Goal: Task Accomplishment & Management: Manage account settings

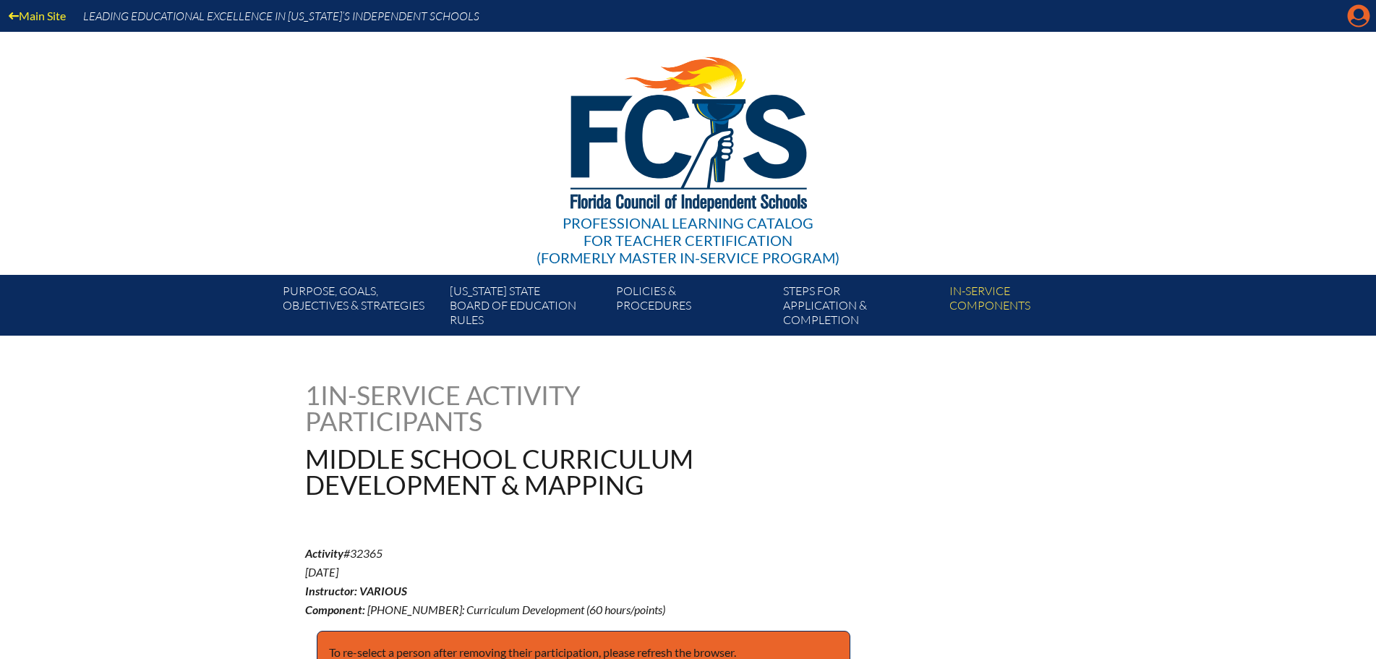
click at [1355, 14] on icon "Manage account" at bounding box center [1358, 15] width 23 height 23
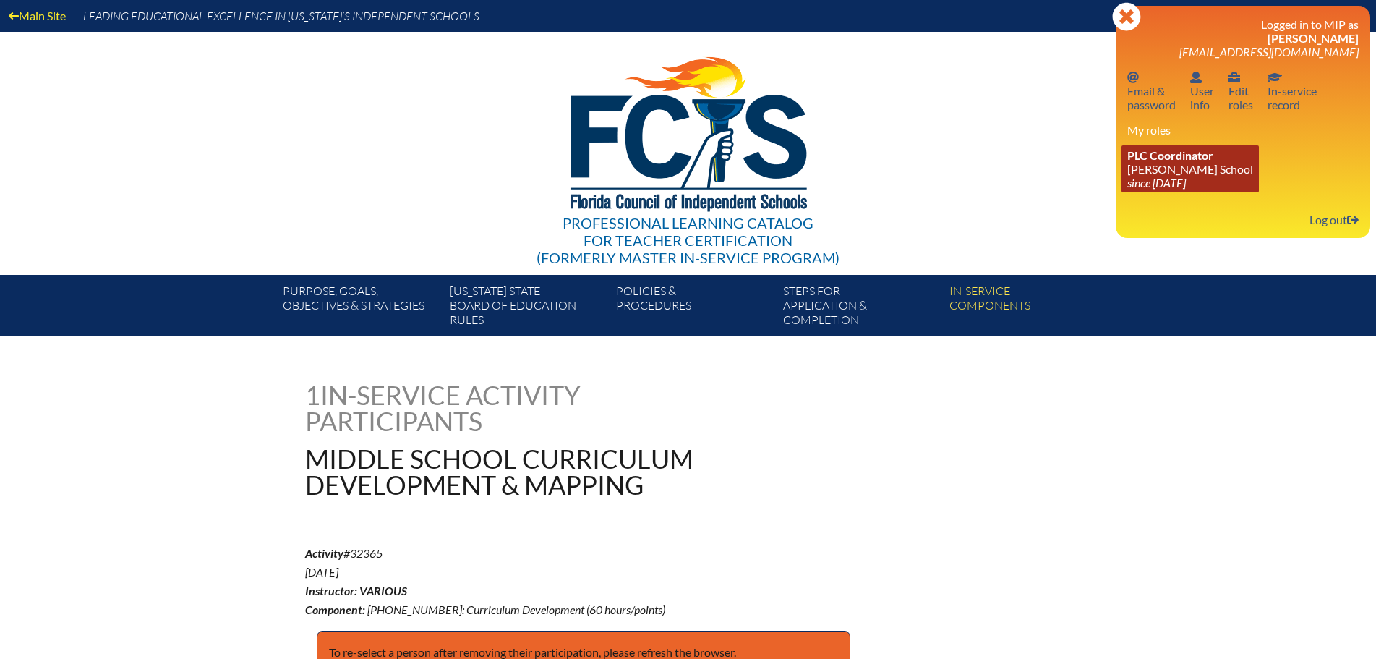
click at [1190, 163] on link "PLC Coordinator [PERSON_NAME][GEOGRAPHIC_DATA] since [DATE]" at bounding box center [1190, 168] width 137 height 47
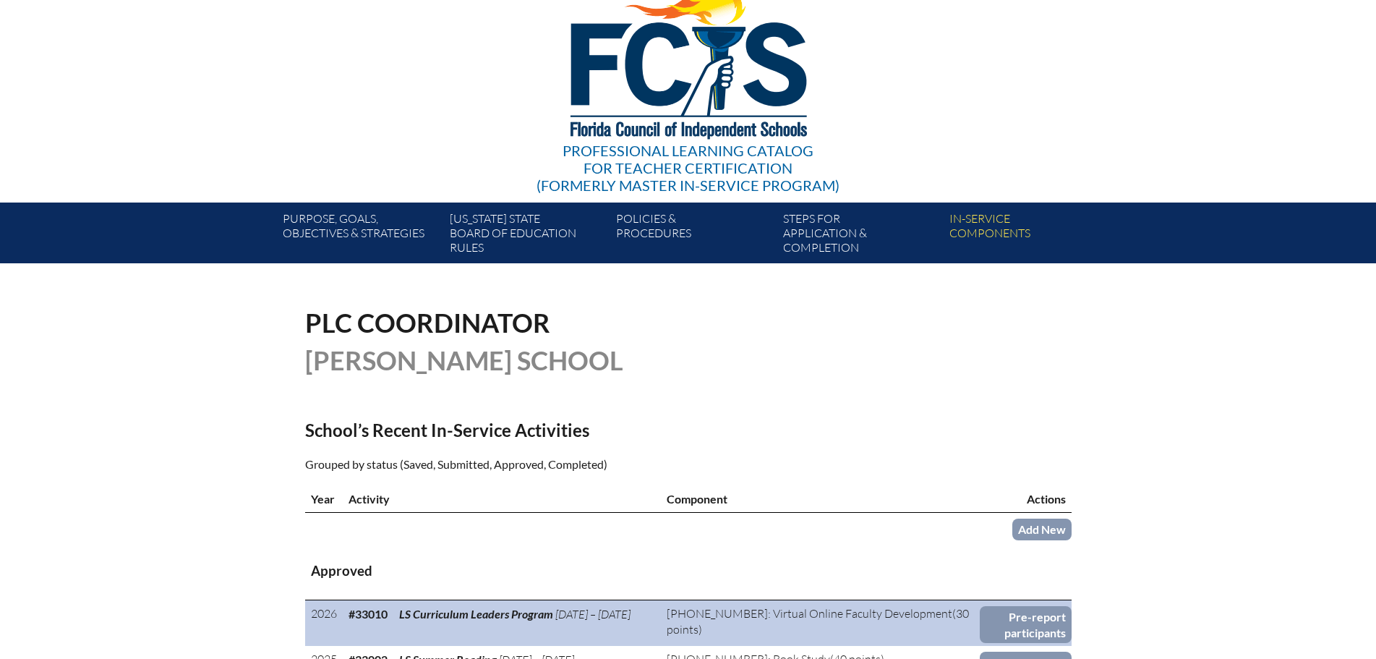
scroll to position [289, 0]
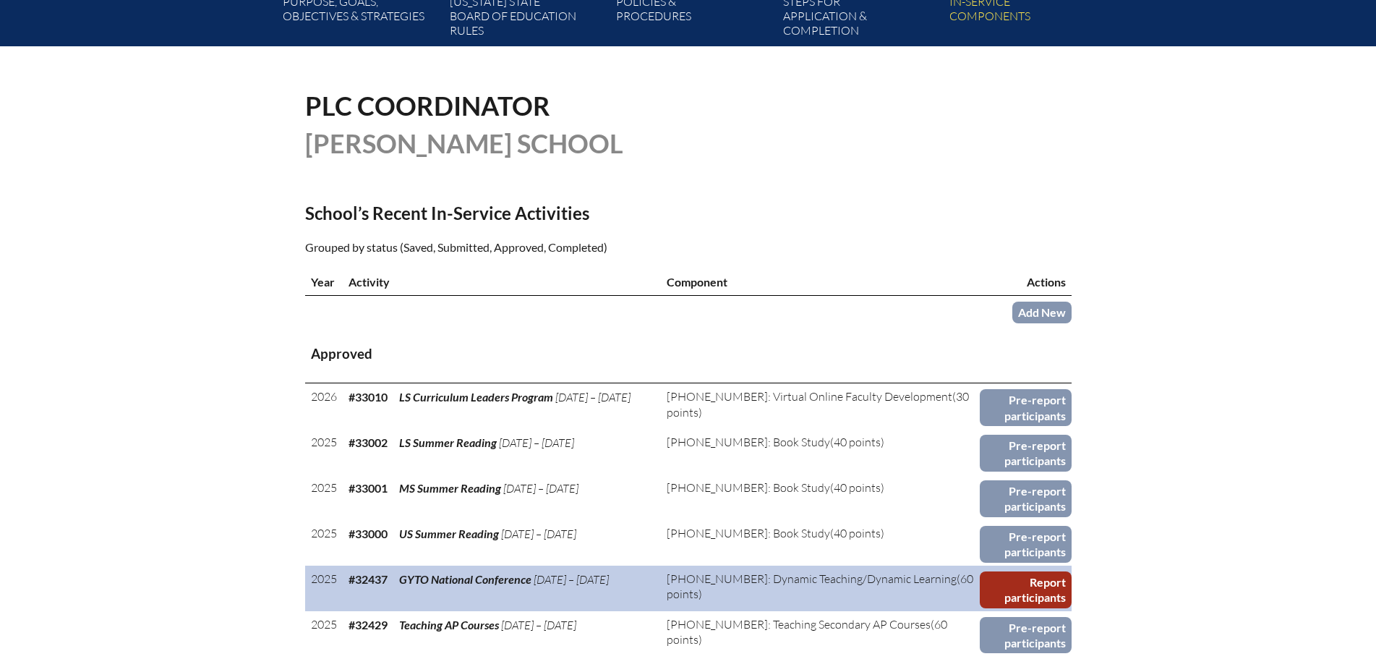
click at [1023, 576] on link "Report participants" at bounding box center [1026, 589] width 92 height 37
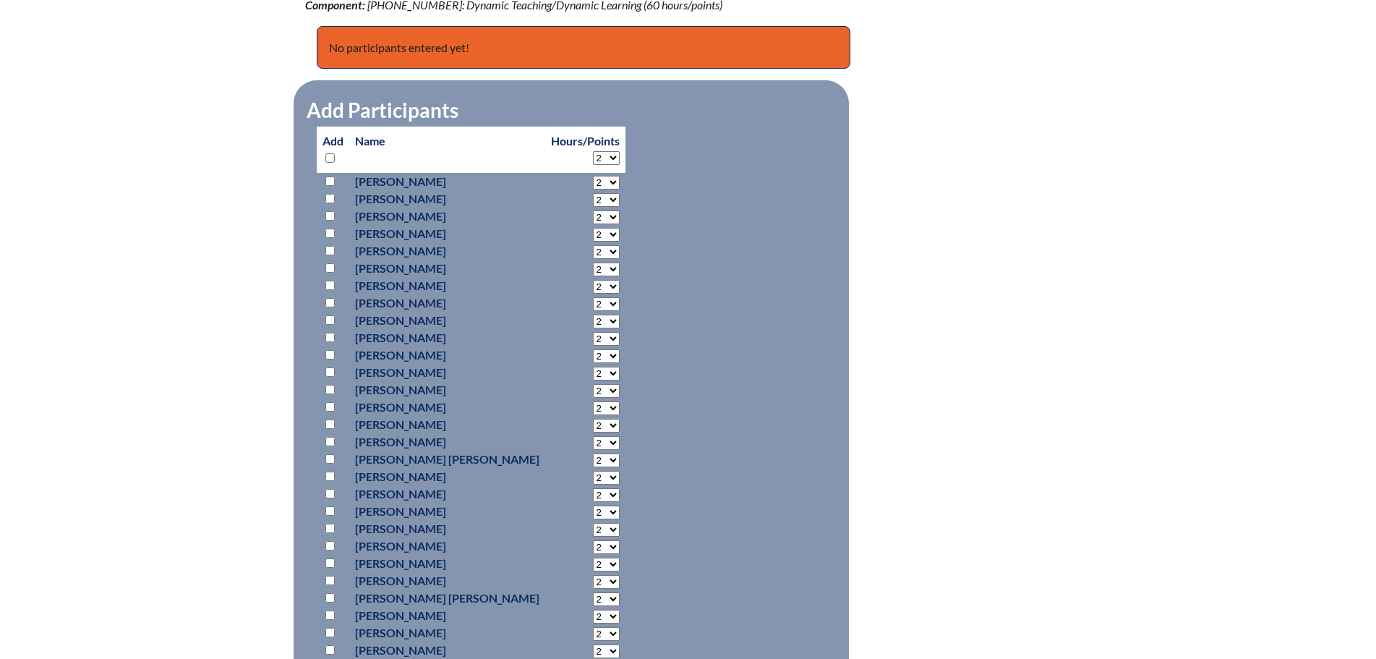
scroll to position [723, 0]
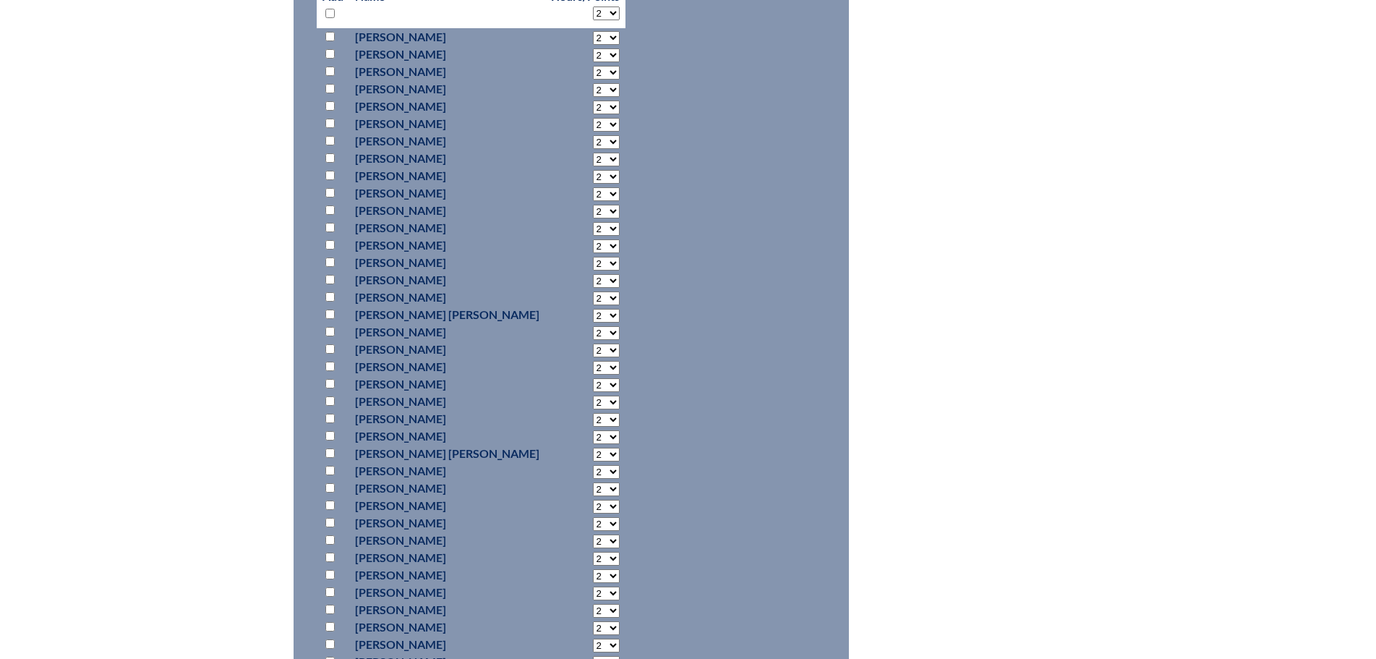
click at [329, 466] on input "checkbox" at bounding box center [329, 470] width 9 height 9
checkbox input "true"
click at [593, 45] on select "2 3 4 5 6 7 8 9 10 11 12 13 14 15 16 17 18 19 20 21 22 23" at bounding box center [606, 38] width 27 height 14
select select "24"
click at [593, 45] on select "2 3 4 5 6 7 8 9 10 11 12 13 14 15 16 17 18 19 20 21 22 23" at bounding box center [606, 38] width 27 height 14
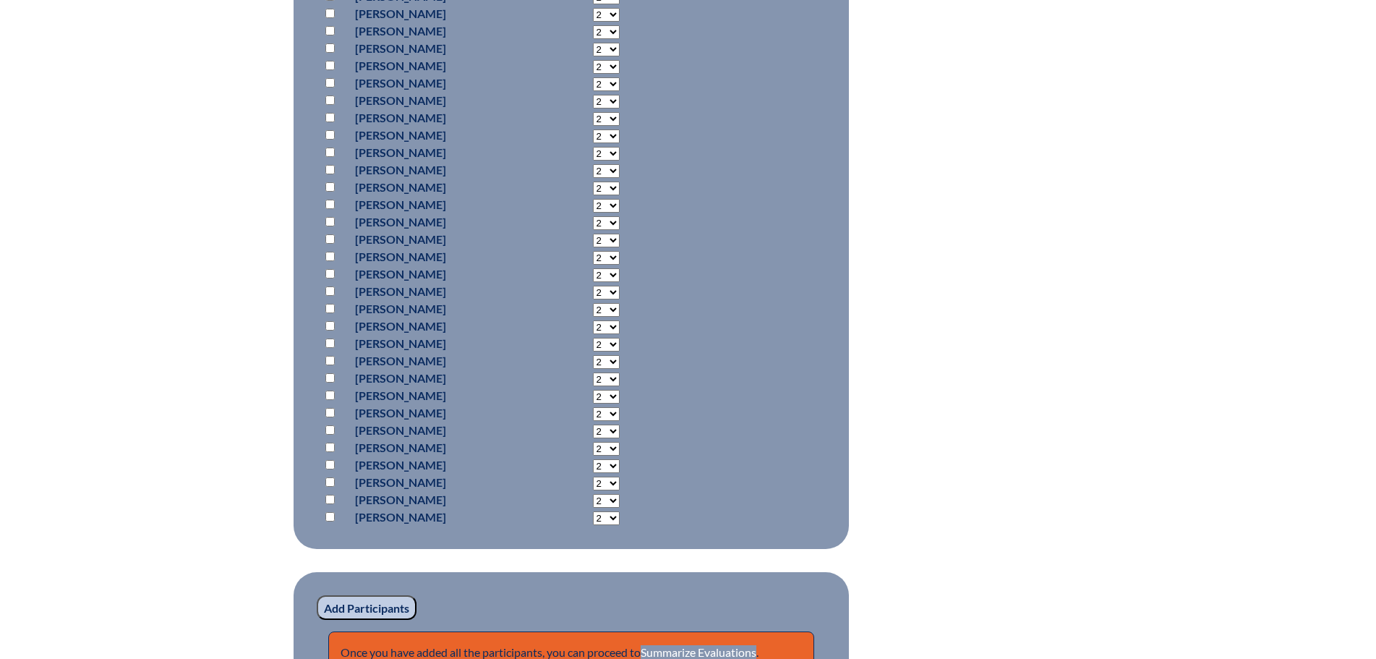
scroll to position [2004, 0]
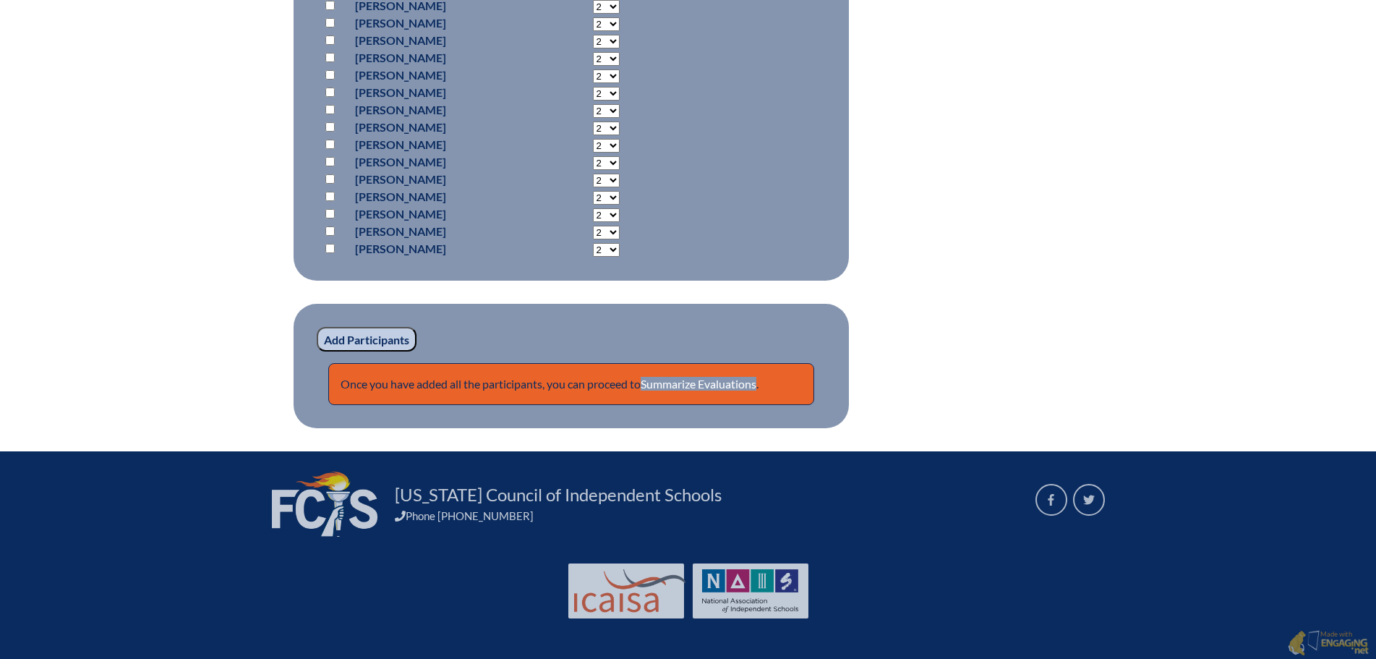
click at [398, 337] on input "Add Participants" at bounding box center [367, 339] width 100 height 25
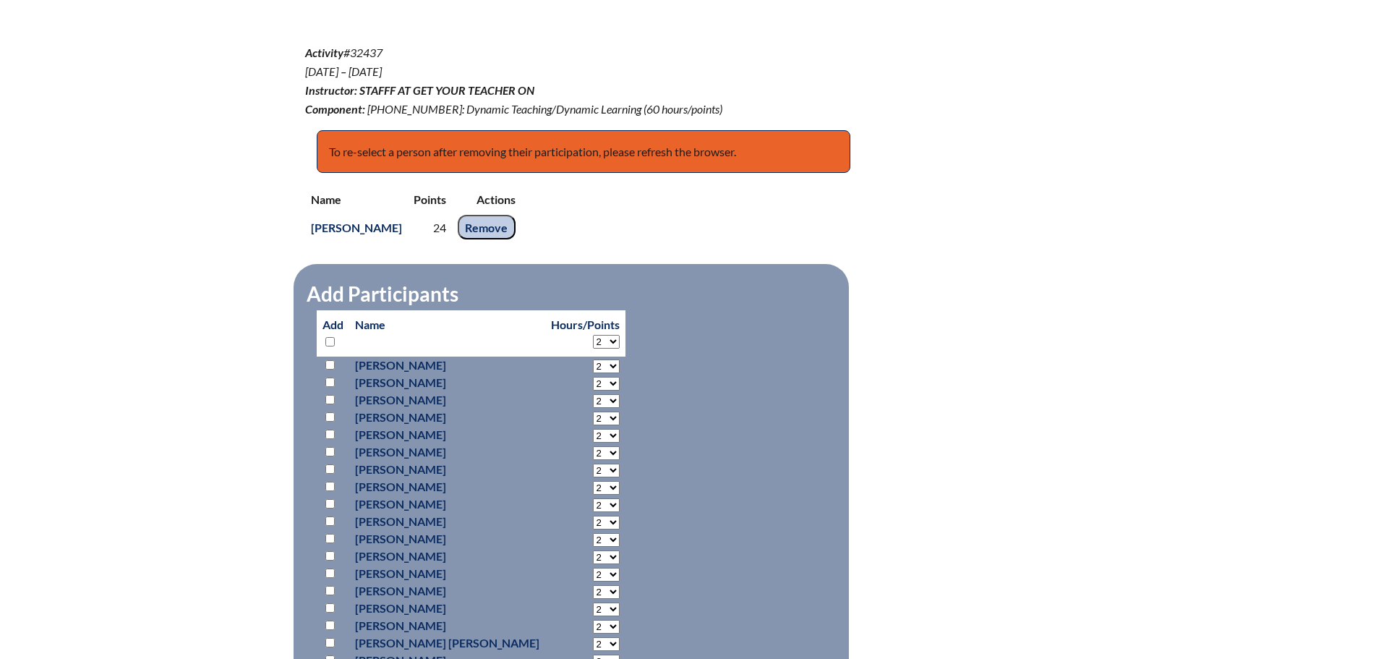
scroll to position [185, 0]
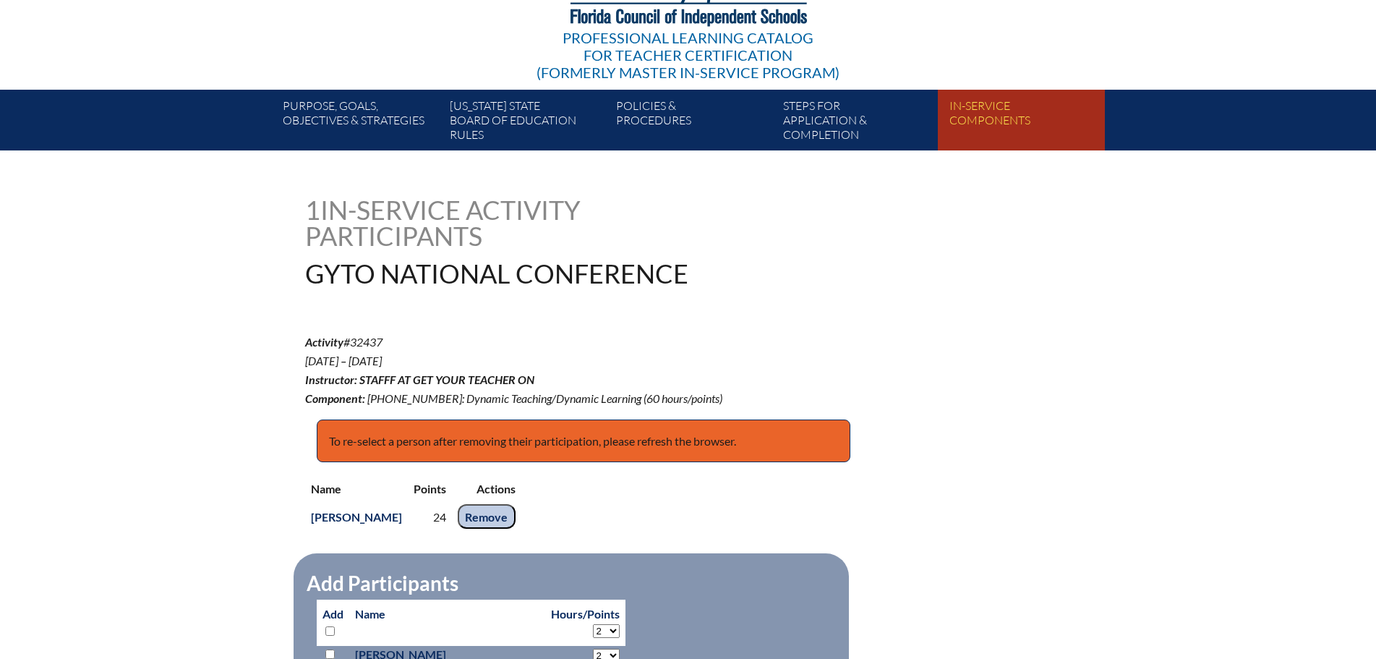
click at [976, 106] on link "In-service components" at bounding box center [1027, 122] width 166 height 55
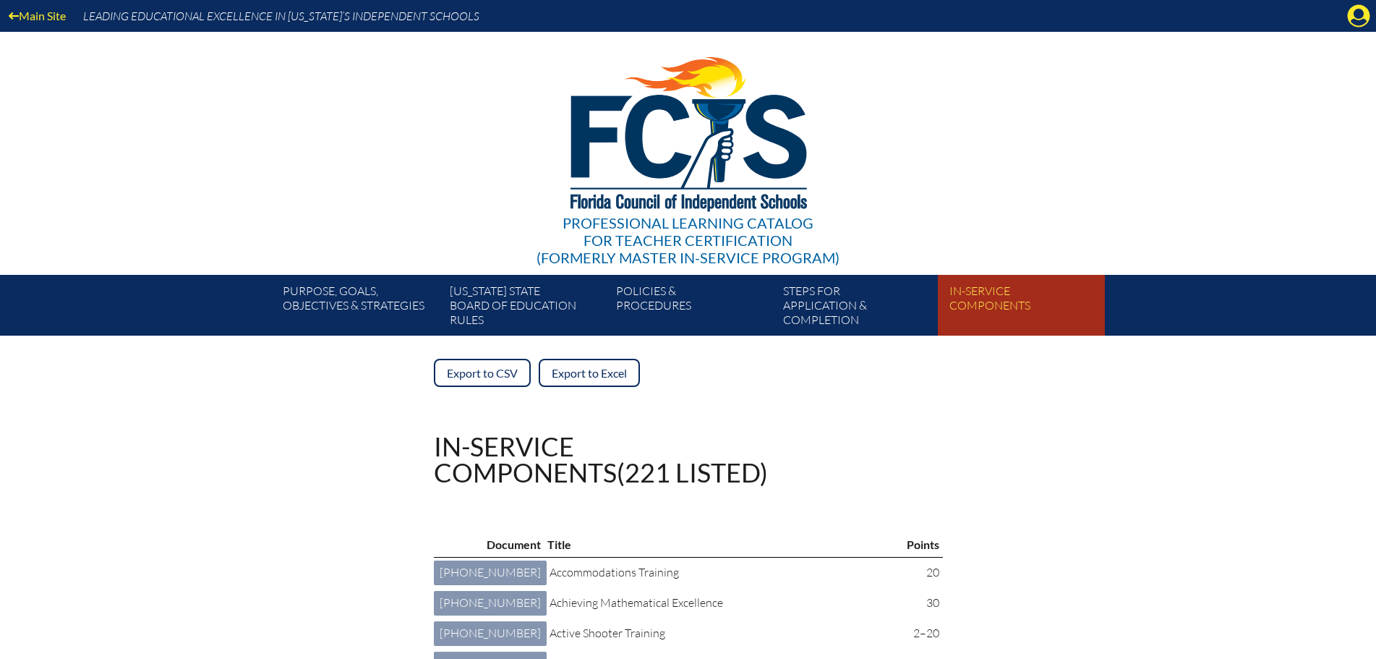
click at [979, 292] on link "In-service components" at bounding box center [1027, 308] width 166 height 55
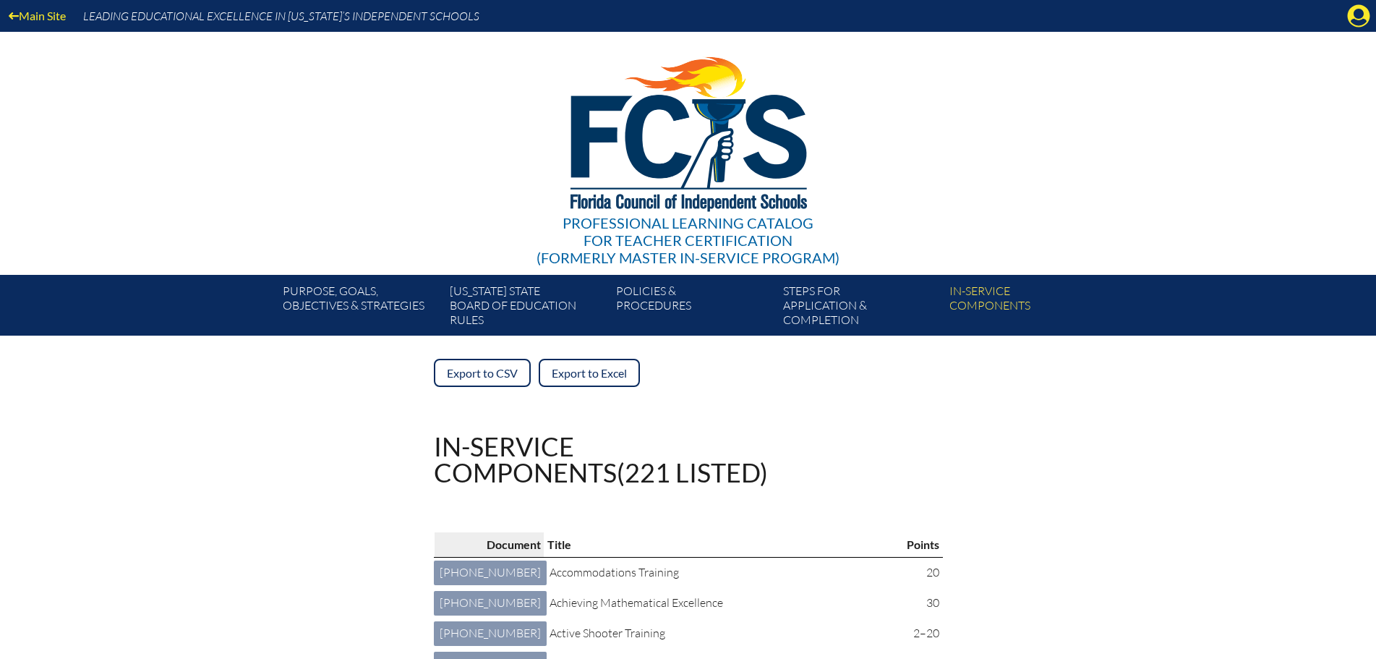
click at [464, 537] on p "Document" at bounding box center [489, 544] width 103 height 19
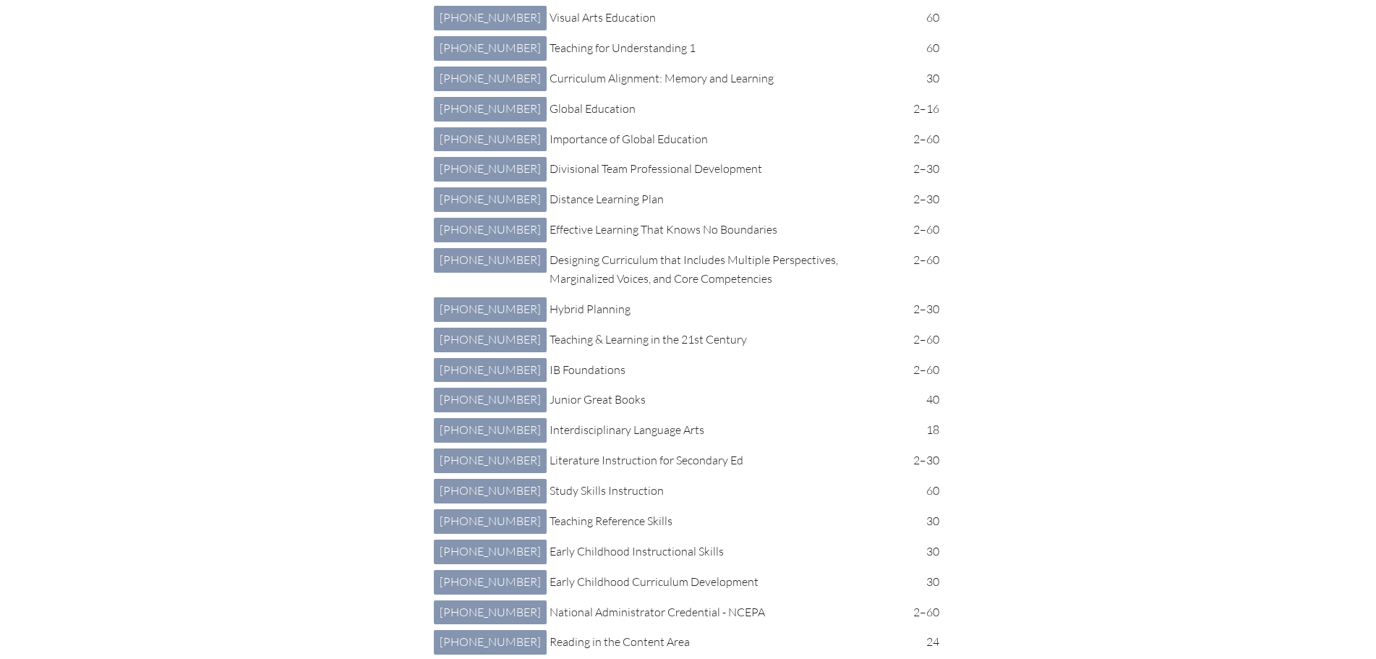
scroll to position [1663, 0]
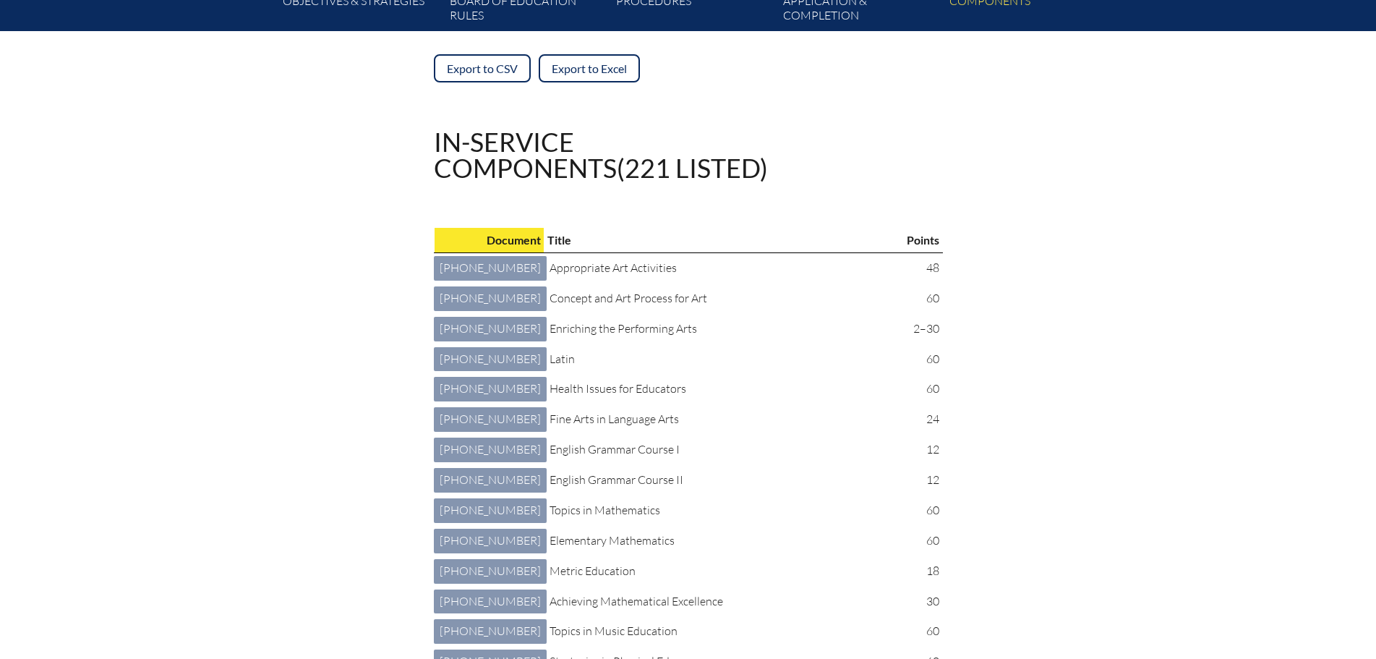
scroll to position [0, 0]
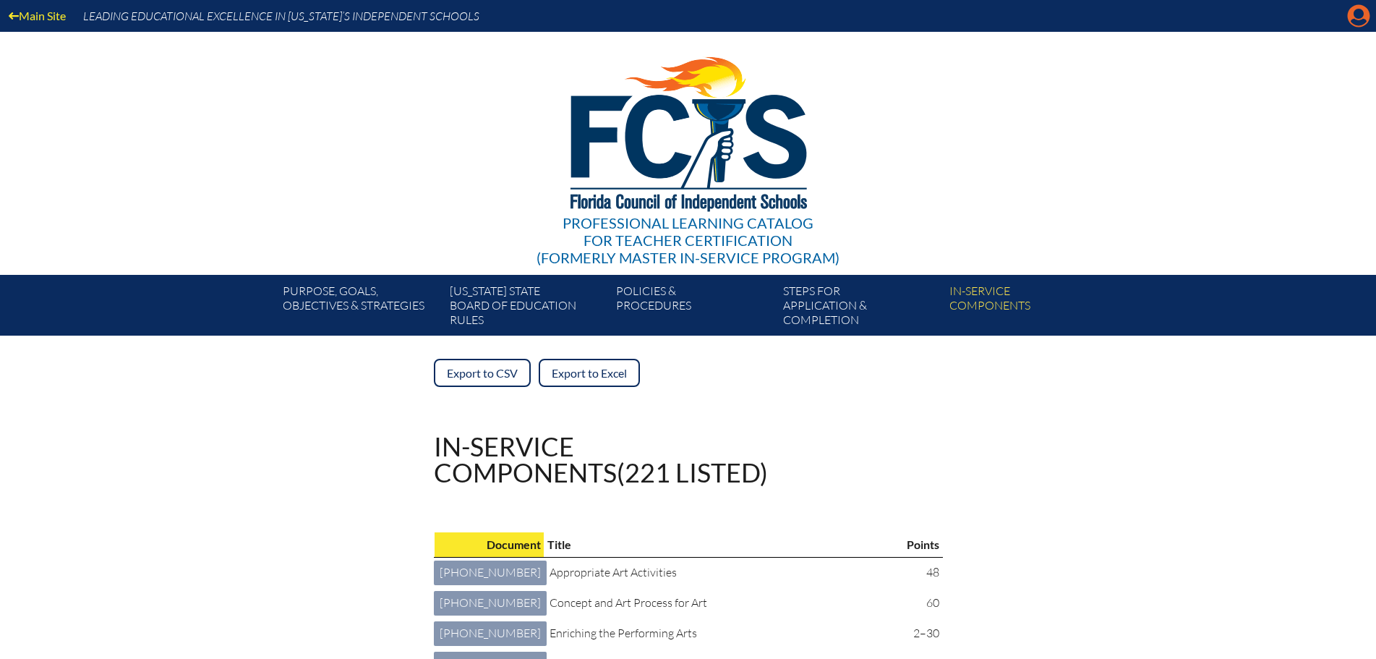
click at [1356, 14] on icon "Manage account" at bounding box center [1358, 15] width 23 height 23
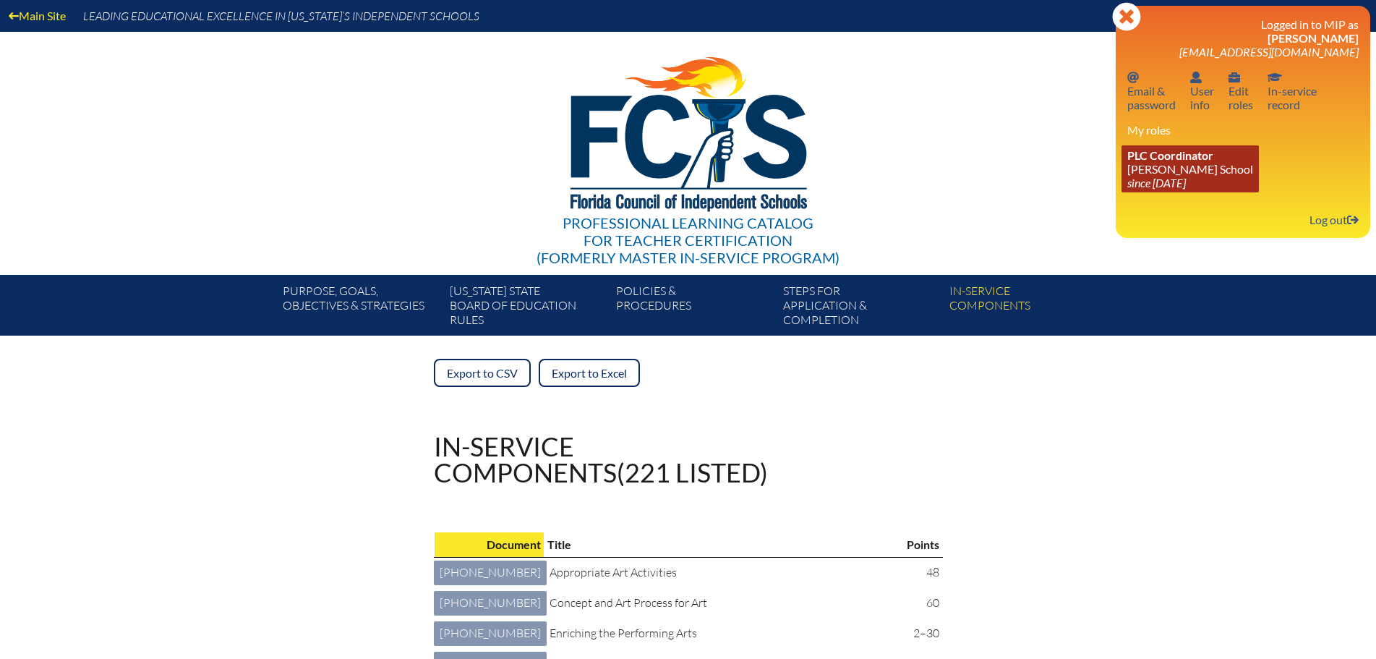
click at [1172, 167] on link "PLC Coordinator [PERSON_NAME][GEOGRAPHIC_DATA] since [DATE]" at bounding box center [1190, 168] width 137 height 47
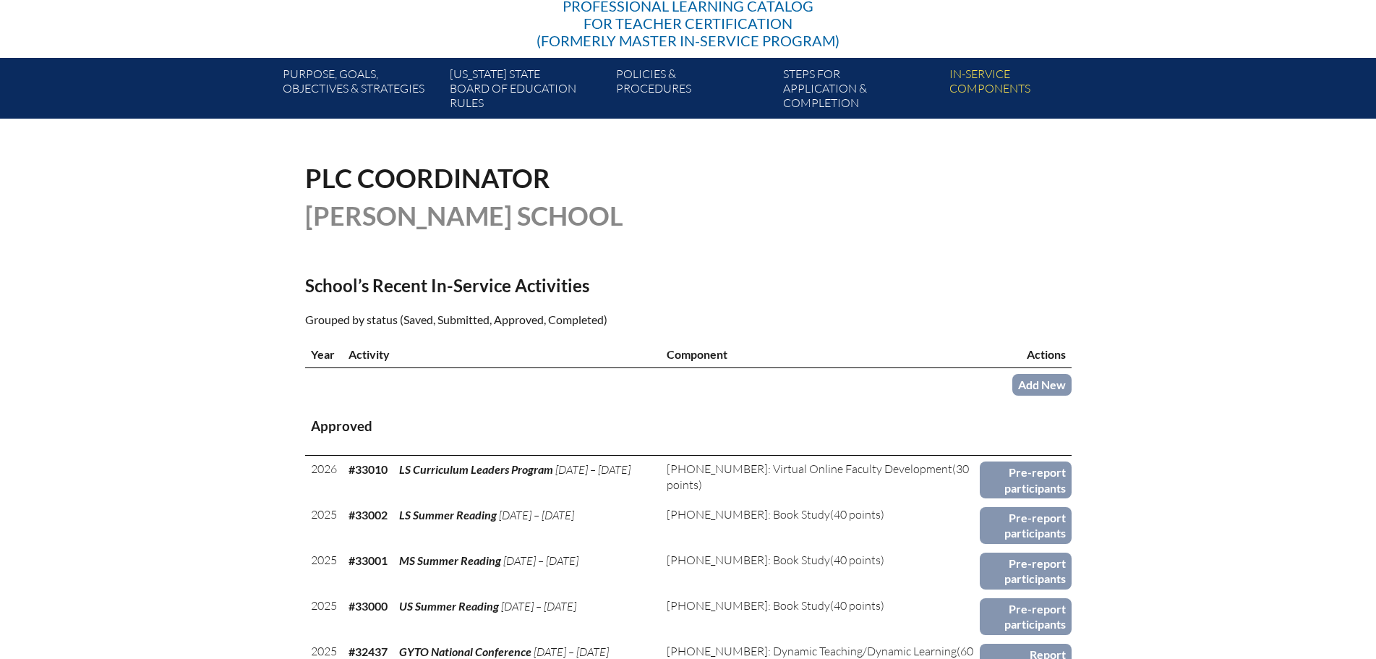
scroll to position [145, 0]
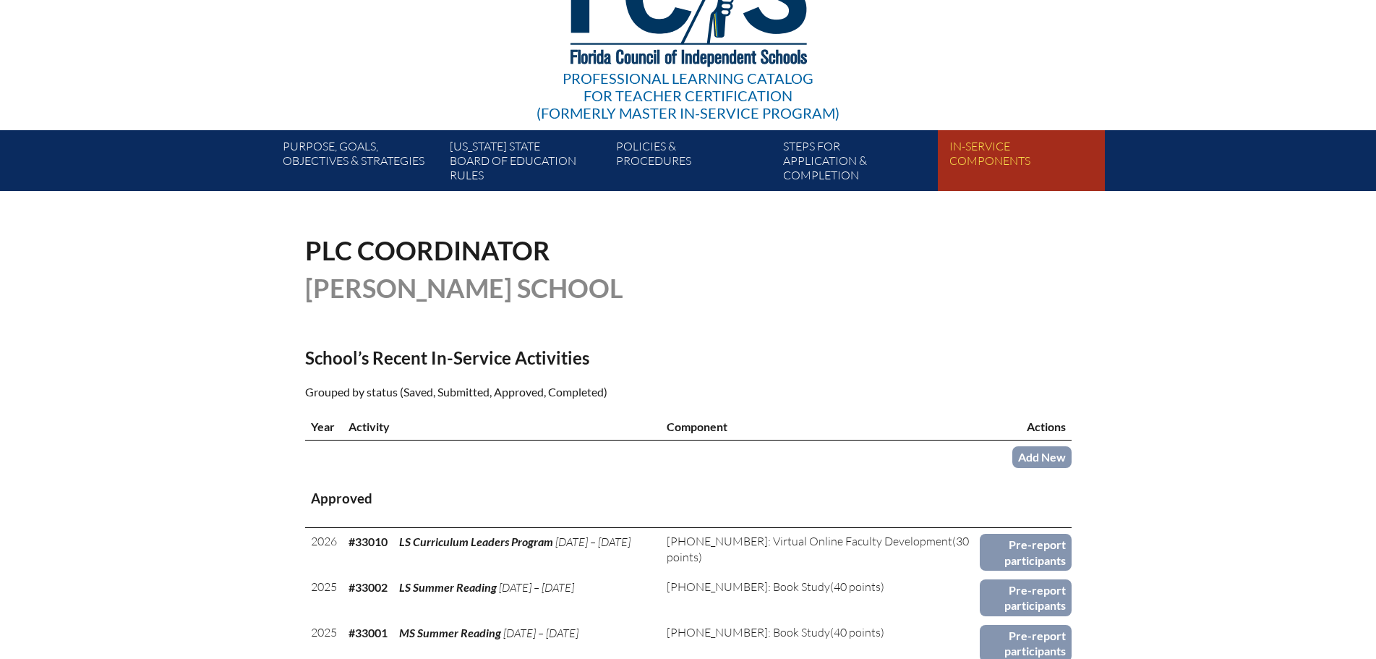
click at [971, 149] on link "In-service components" at bounding box center [1027, 163] width 166 height 55
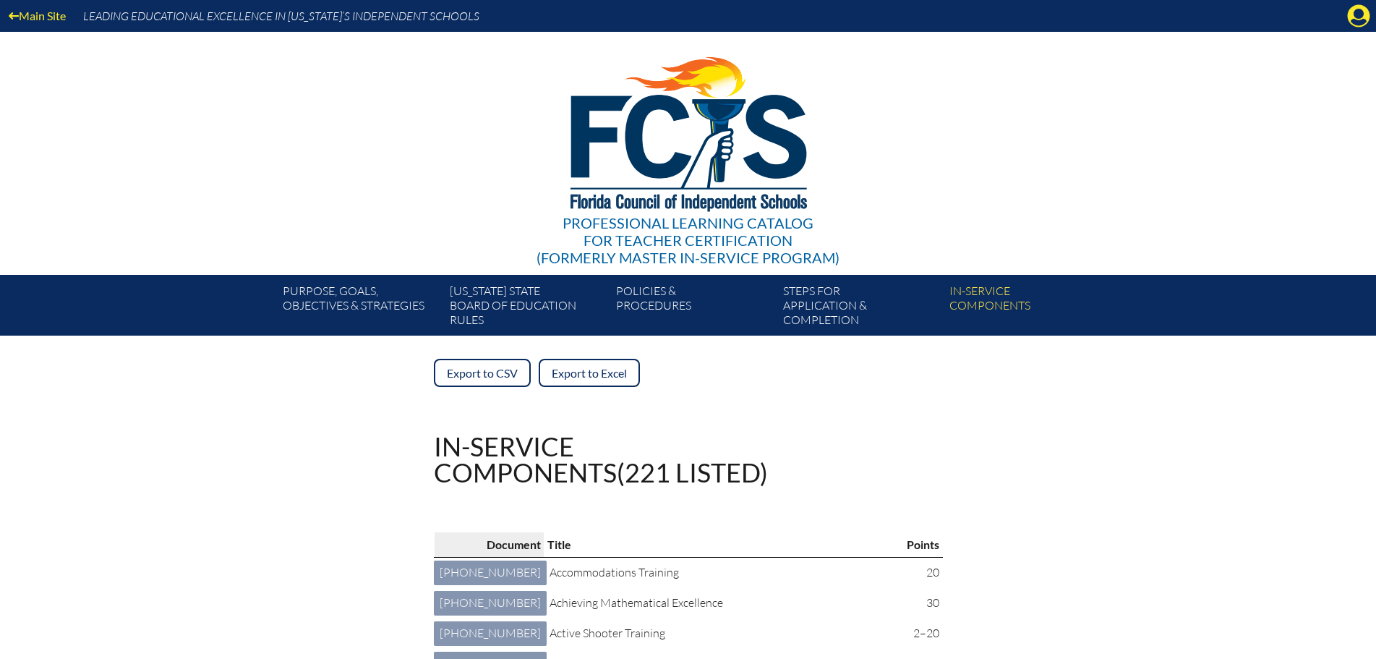
click at [470, 542] on p "Document" at bounding box center [489, 544] width 103 height 19
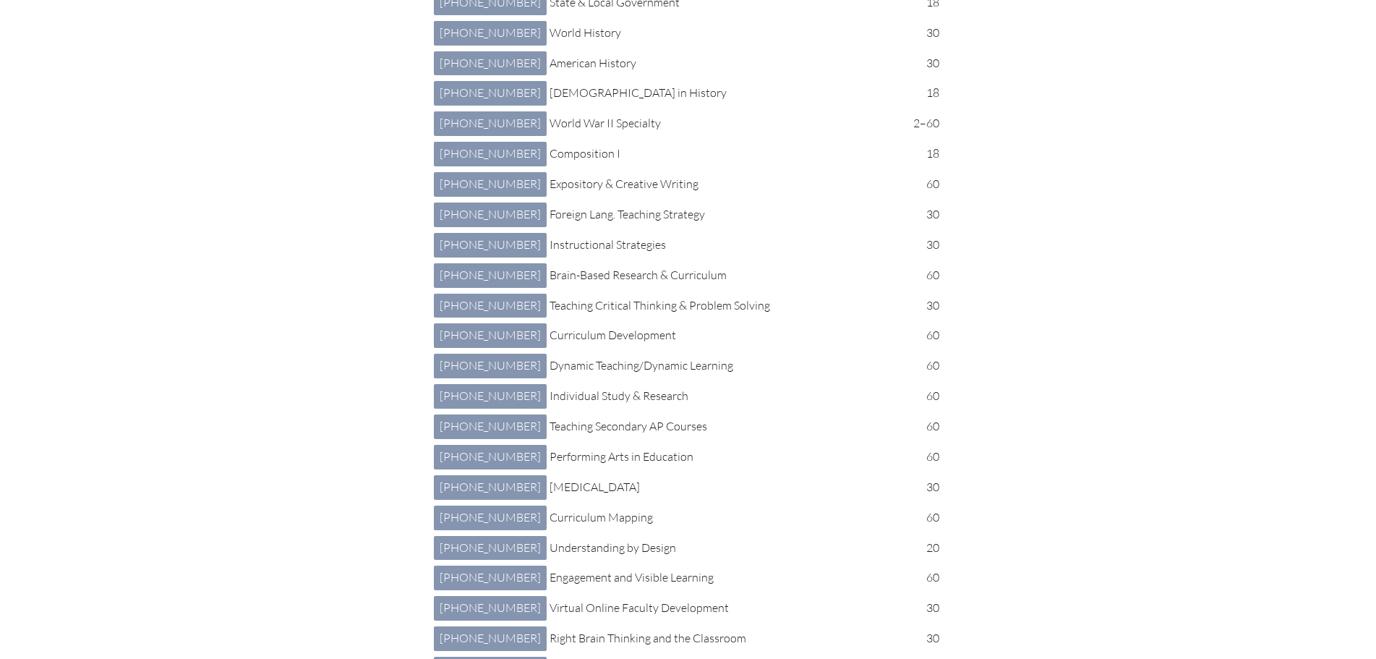
scroll to position [1446, 0]
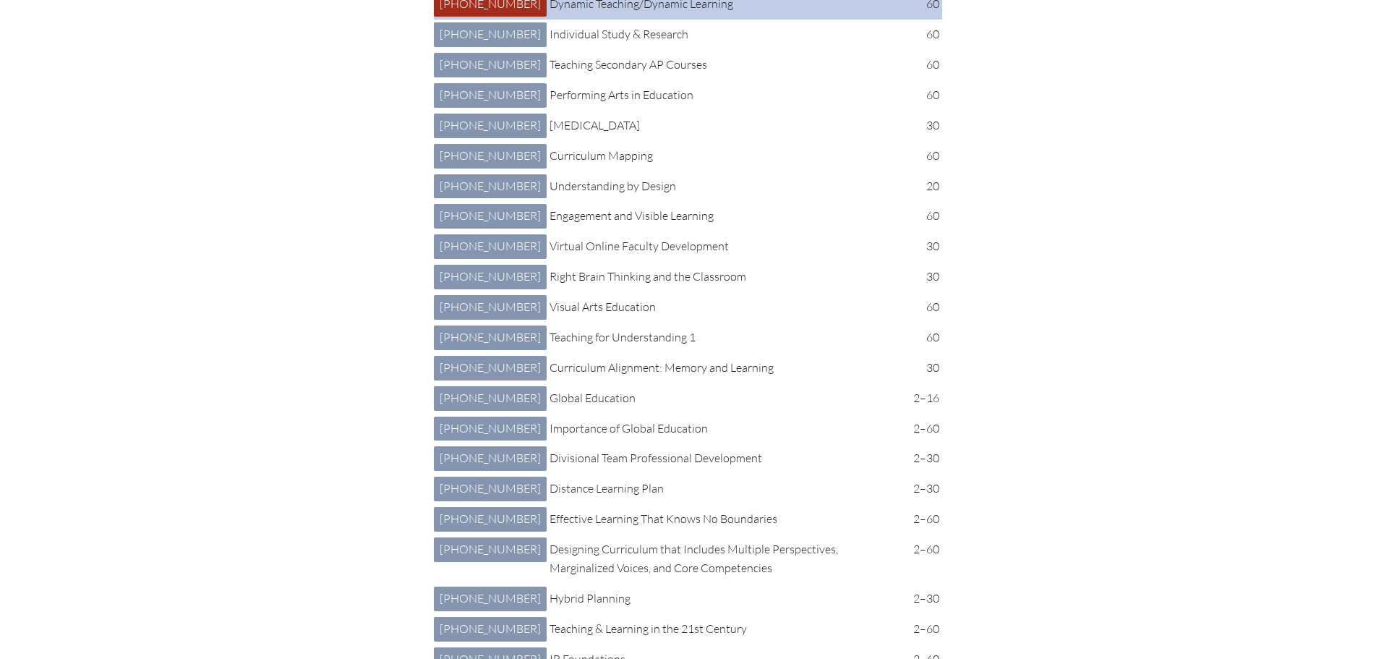
click at [456, 17] on link "2 007 005: Dynamic Teaching/Dynamic Learning 2-007-005" at bounding box center [490, 4] width 113 height 25
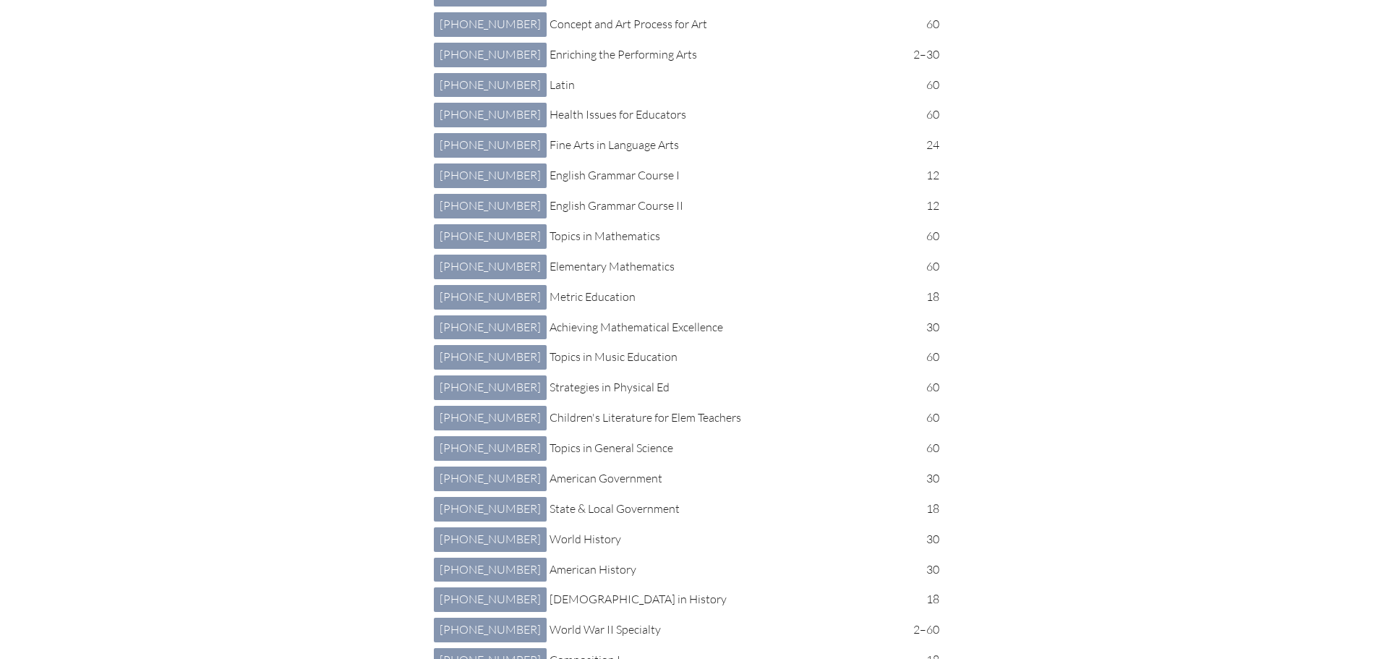
scroll to position [0, 0]
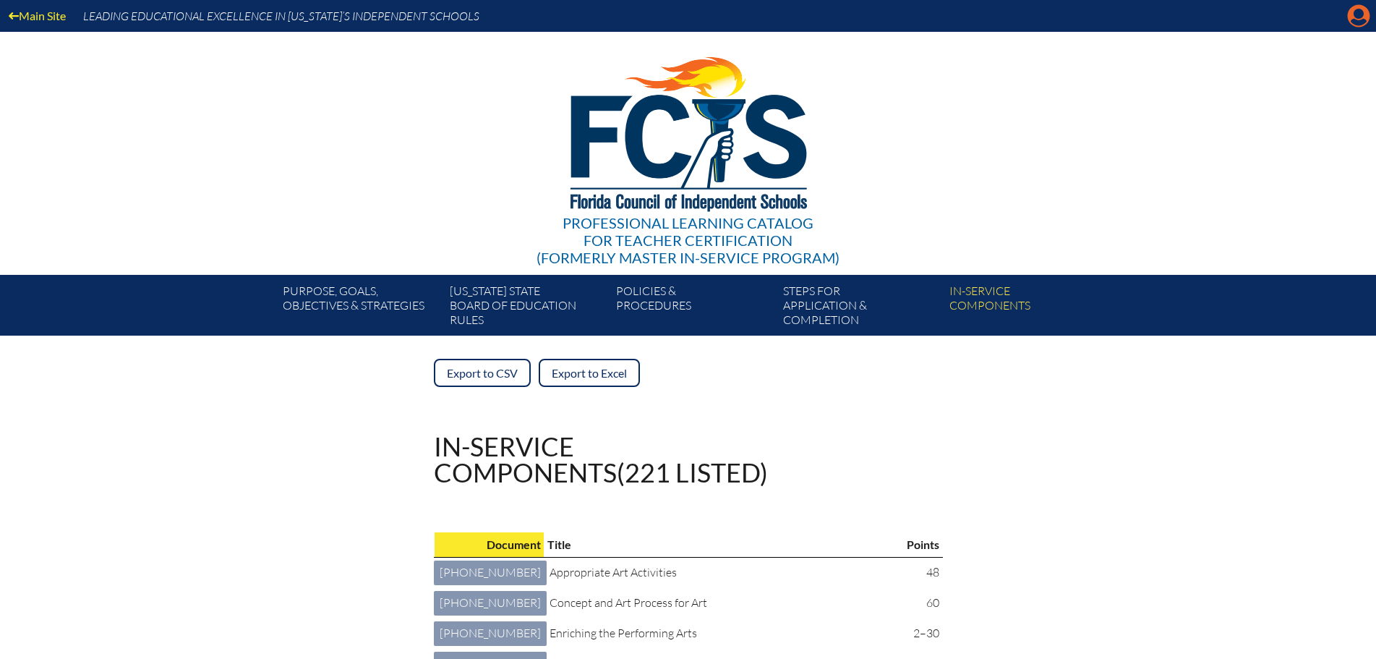
click at [1353, 14] on icon at bounding box center [1359, 16] width 22 height 22
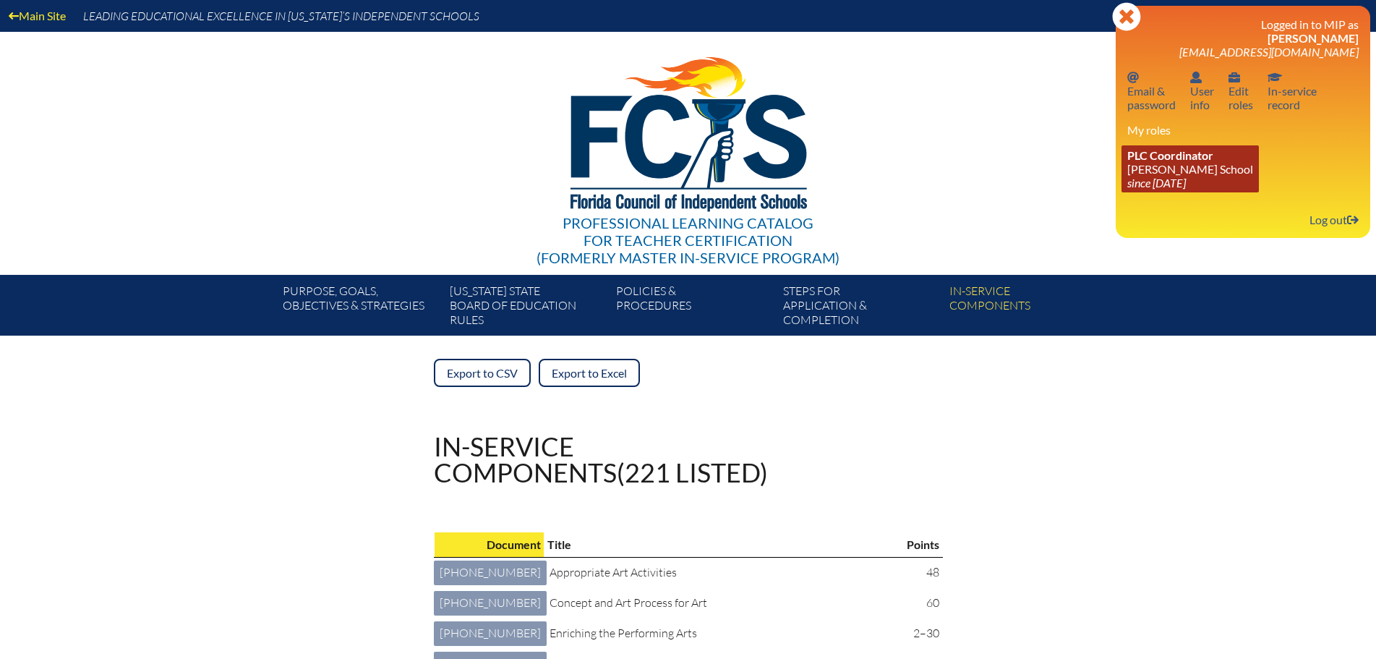
click at [1174, 170] on link "PLC Coordinator Benjamin School since 2006 Aug 1" at bounding box center [1190, 168] width 137 height 47
